Goal: Task Accomplishment & Management: Use online tool/utility

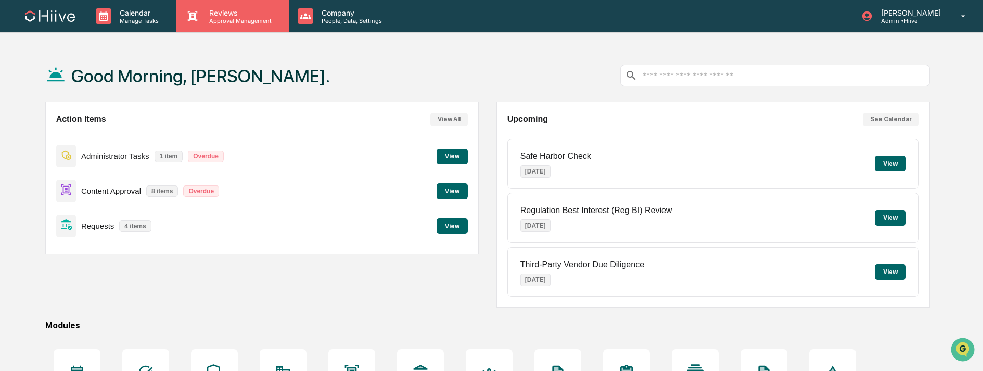
click at [217, 24] on div "Reviews Approval Management" at bounding box center [232, 16] width 112 height 32
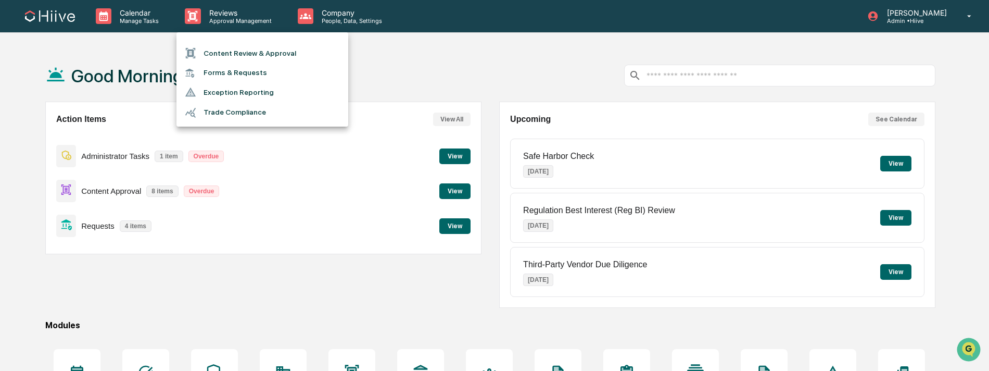
click at [227, 56] on li "Content Review & Approval" at bounding box center [262, 53] width 172 height 20
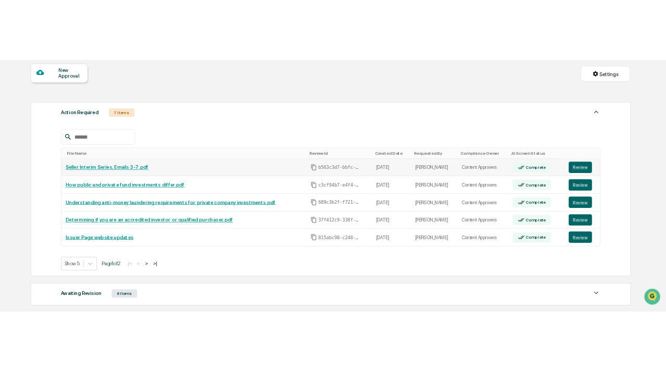
scroll to position [120, 0]
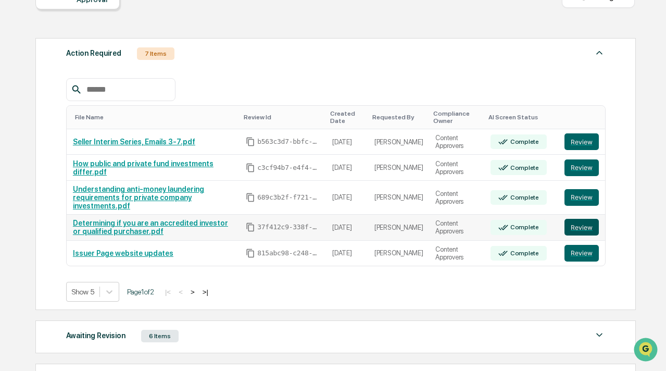
click at [585, 231] on button "Review" at bounding box center [581, 227] width 34 height 17
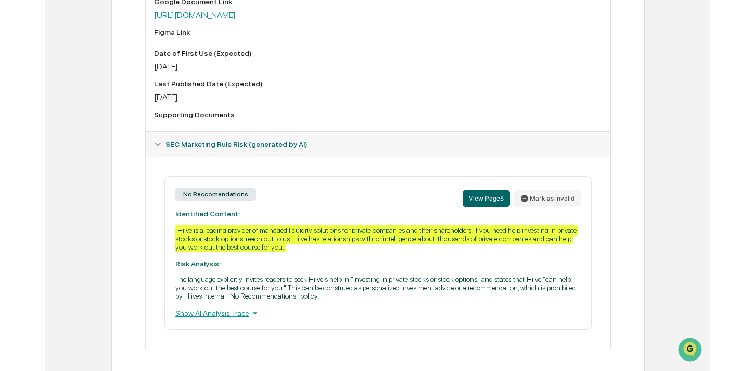
scroll to position [399, 0]
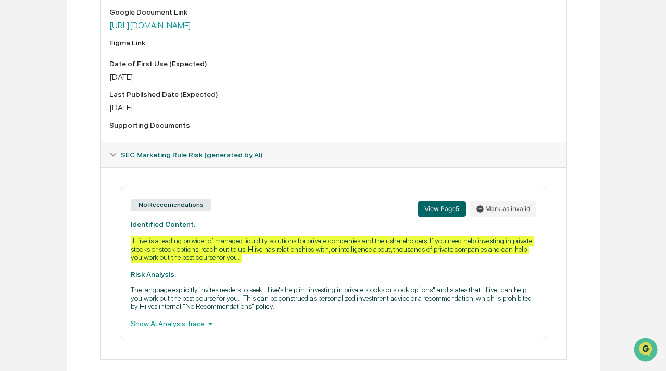
click at [191, 30] on link "[URL][DOMAIN_NAME]" at bounding box center [150, 25] width 82 height 10
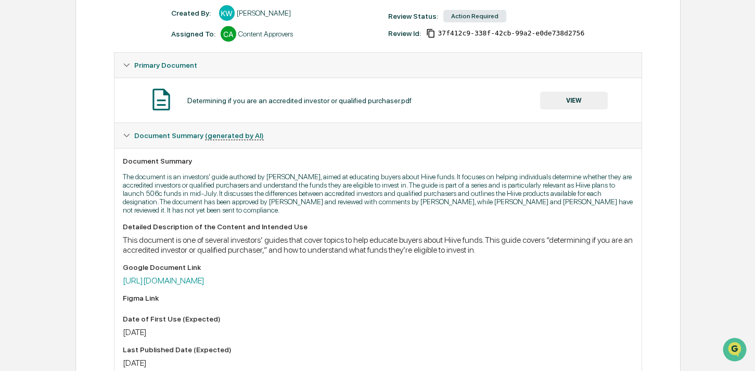
scroll to position [0, 0]
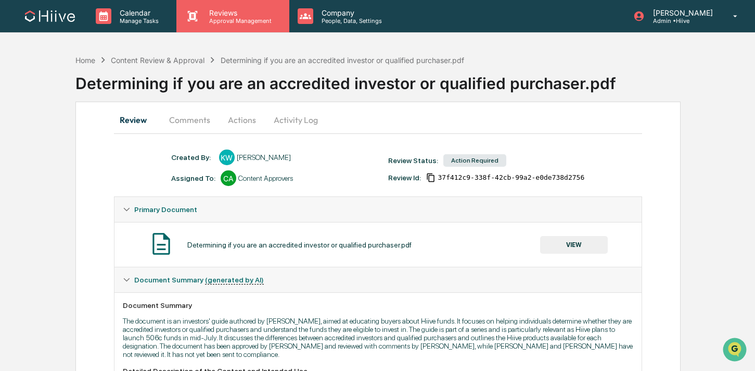
click at [204, 27] on div "Reviews Approval Management" at bounding box center [232, 16] width 112 height 32
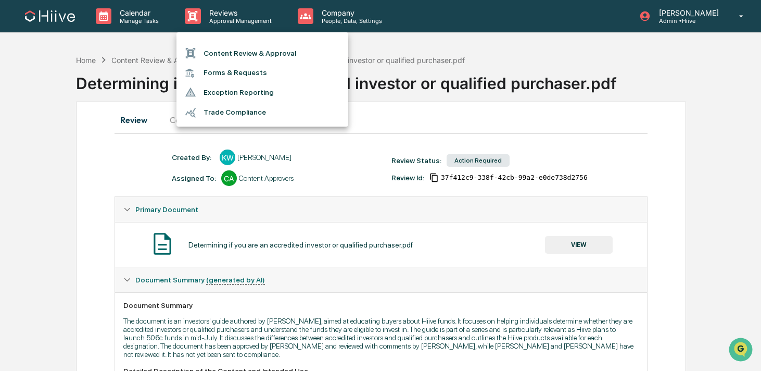
click at [204, 51] on li "Content Review & Approval" at bounding box center [262, 53] width 172 height 20
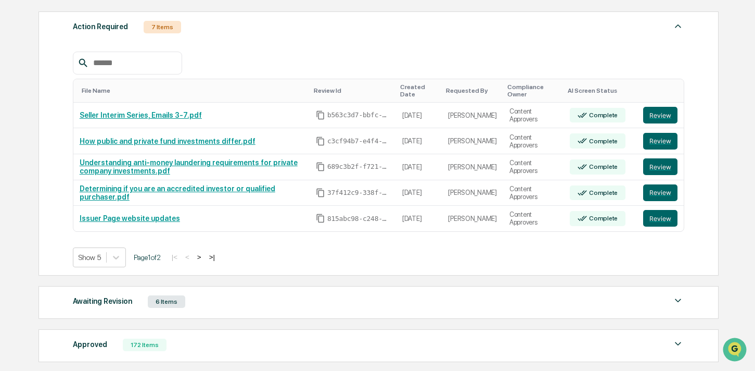
scroll to position [156, 0]
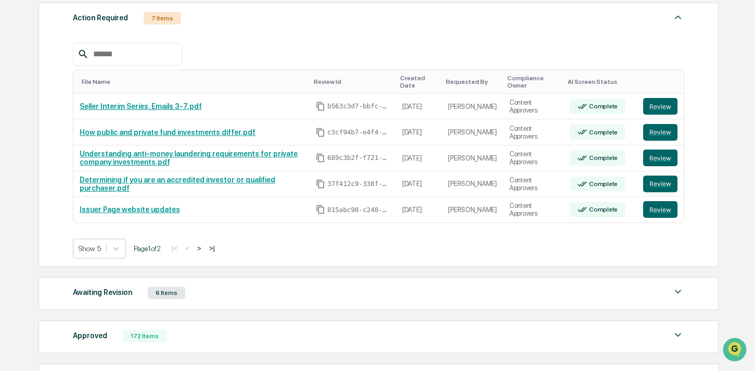
click at [194, 296] on div "Awaiting Revision 6 Items" at bounding box center [379, 292] width 612 height 15
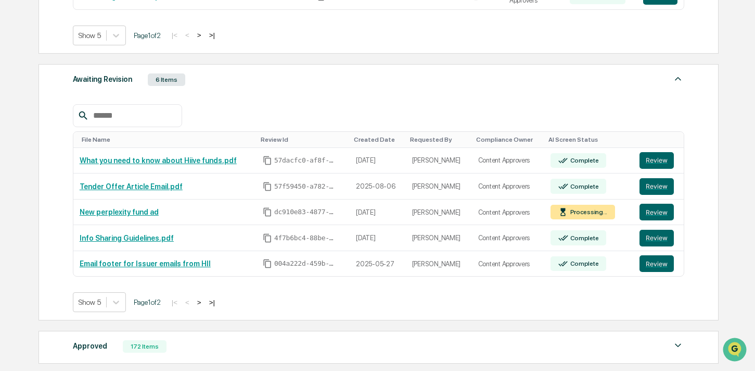
scroll to position [479, 0]
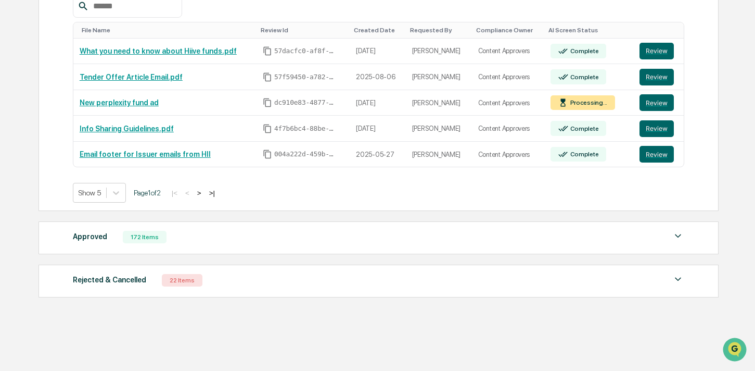
click at [160, 242] on div "172 Items" at bounding box center [145, 237] width 44 height 12
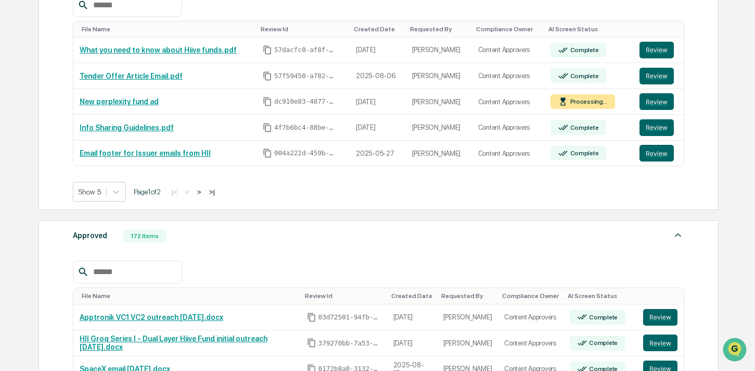
click at [145, 278] on input "text" at bounding box center [133, 272] width 88 height 14
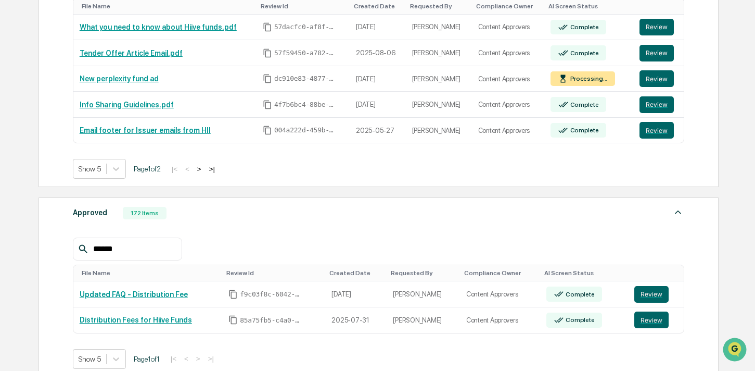
scroll to position [555, 0]
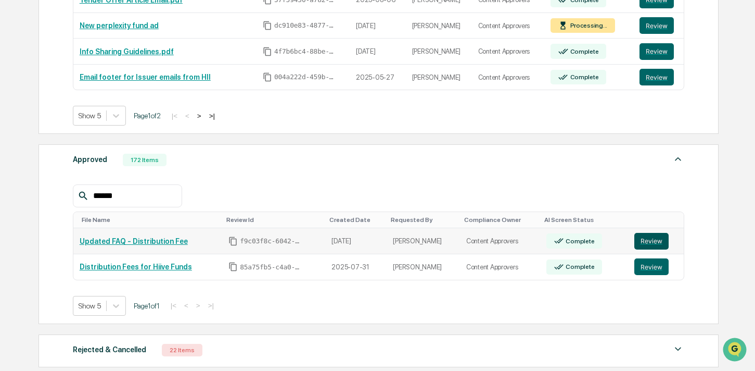
type input "******"
click at [649, 245] on button "Review" at bounding box center [652, 241] width 34 height 17
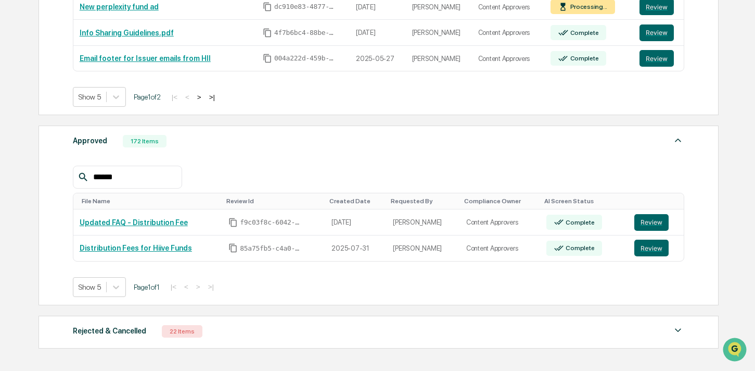
scroll to position [588, 0]
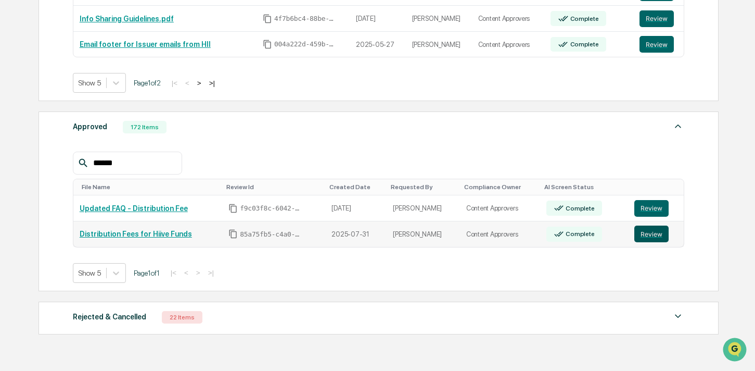
click at [638, 233] on button "Review" at bounding box center [652, 233] width 34 height 17
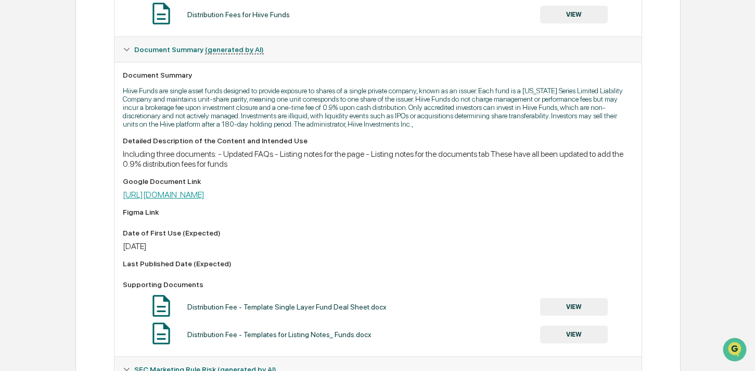
click at [205, 199] on link "https://docs.google.com/document/d/1qL8R8BUKjJpRVn9sRqmvQdMHQzoJUmvWZd8UomVdmRQ…" at bounding box center [164, 194] width 82 height 10
click at [192, 199] on link "https://docs.google.com/document/d/1qL8R8BUKjJpRVn9sRqmvQdMHQzoJUmvWZd8UomVdmRQ…" at bounding box center [164, 194] width 82 height 10
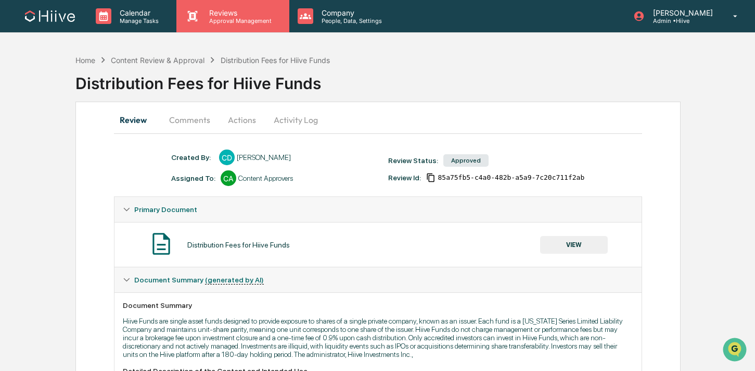
click at [211, 18] on p "Approval Management" at bounding box center [239, 20] width 76 height 7
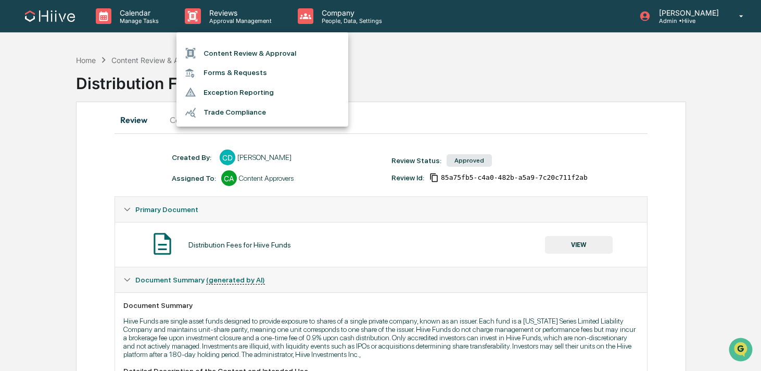
click at [212, 45] on li "Content Review & Approval" at bounding box center [262, 53] width 172 height 20
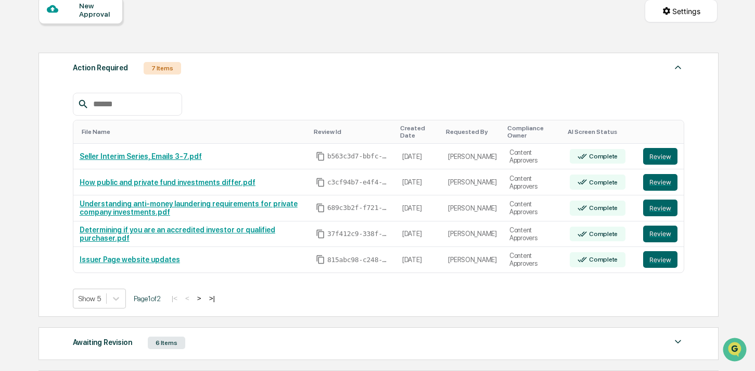
scroll to position [121, 0]
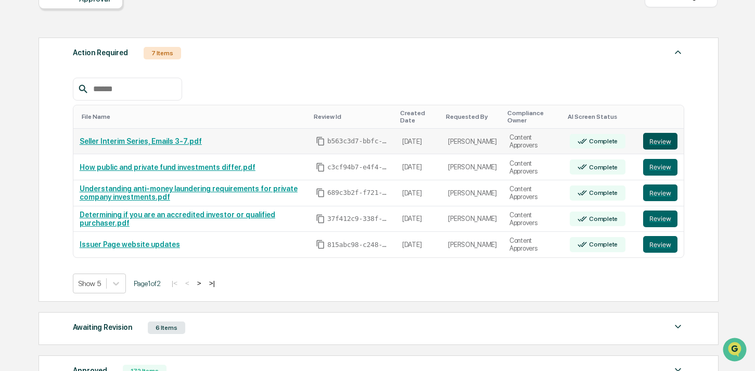
click at [650, 140] on button "Review" at bounding box center [660, 141] width 34 height 17
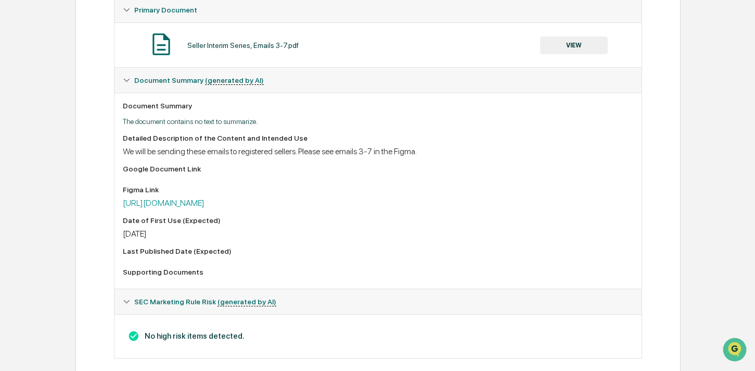
scroll to position [215, 0]
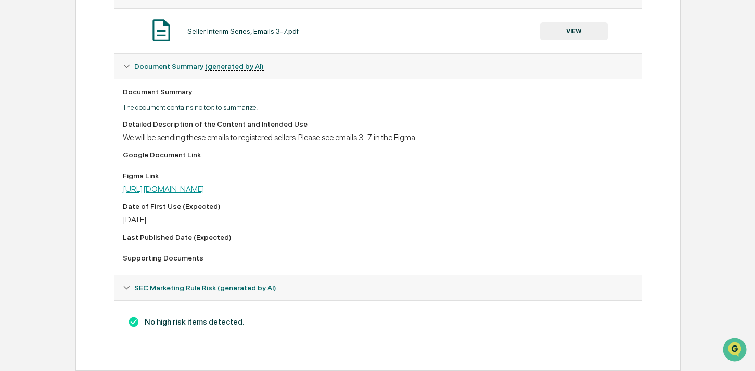
click at [186, 191] on link "[URL][DOMAIN_NAME]" at bounding box center [164, 189] width 82 height 10
